Goal: Task Accomplishment & Management: Use online tool/utility

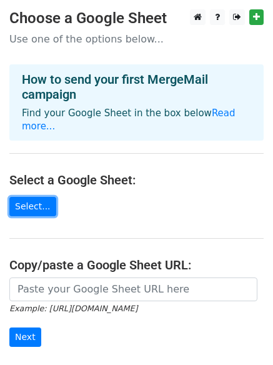
drag, startPoint x: 36, startPoint y: 194, endPoint x: 131, endPoint y: 208, distance: 96.7
click at [36, 197] on link "Select..." at bounding box center [32, 206] width 47 height 19
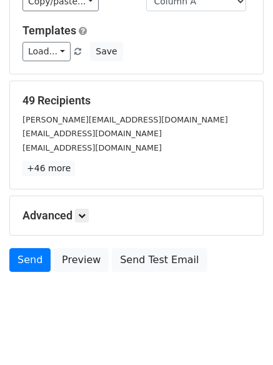
scroll to position [170, 0]
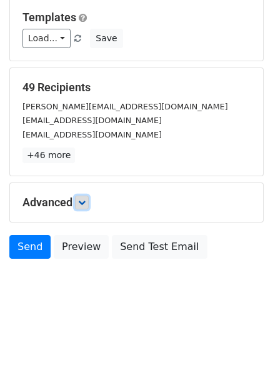
click at [82, 204] on icon at bounding box center [81, 202] width 7 height 7
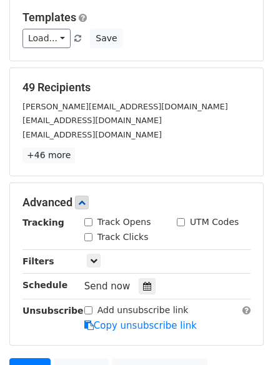
click at [89, 224] on input "Track Opens" at bounding box center [88, 222] width 8 height 8
checkbox input "true"
click at [91, 234] on input "Track Clicks" at bounding box center [88, 237] width 8 height 8
checkbox input "true"
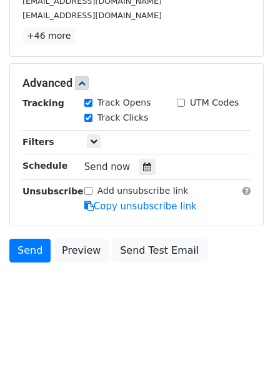
scroll to position [292, 0]
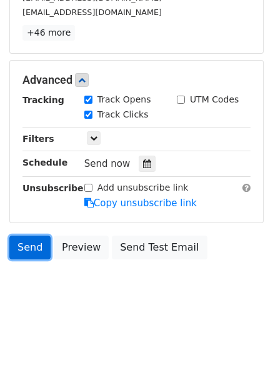
click at [32, 252] on link "Send" at bounding box center [29, 248] width 41 height 24
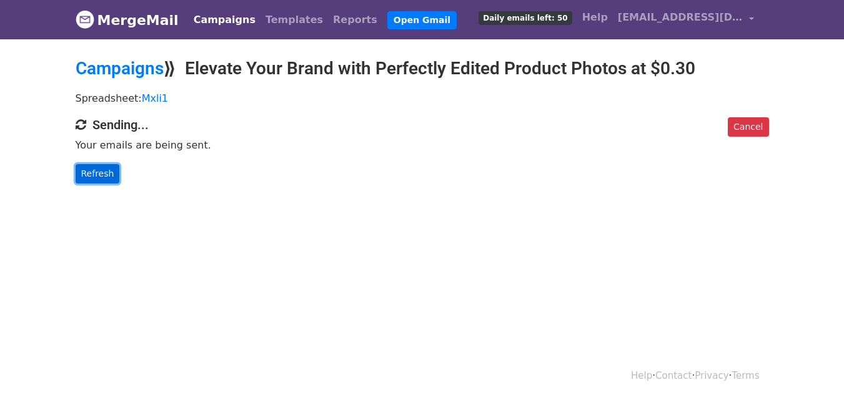
click at [102, 174] on link "Refresh" at bounding box center [98, 173] width 44 height 19
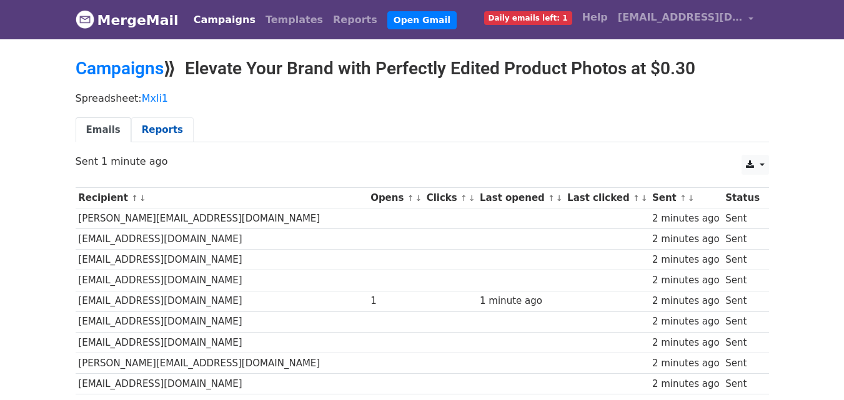
click at [167, 131] on link "Reports" at bounding box center [162, 130] width 62 height 26
